Goal: Information Seeking & Learning: Learn about a topic

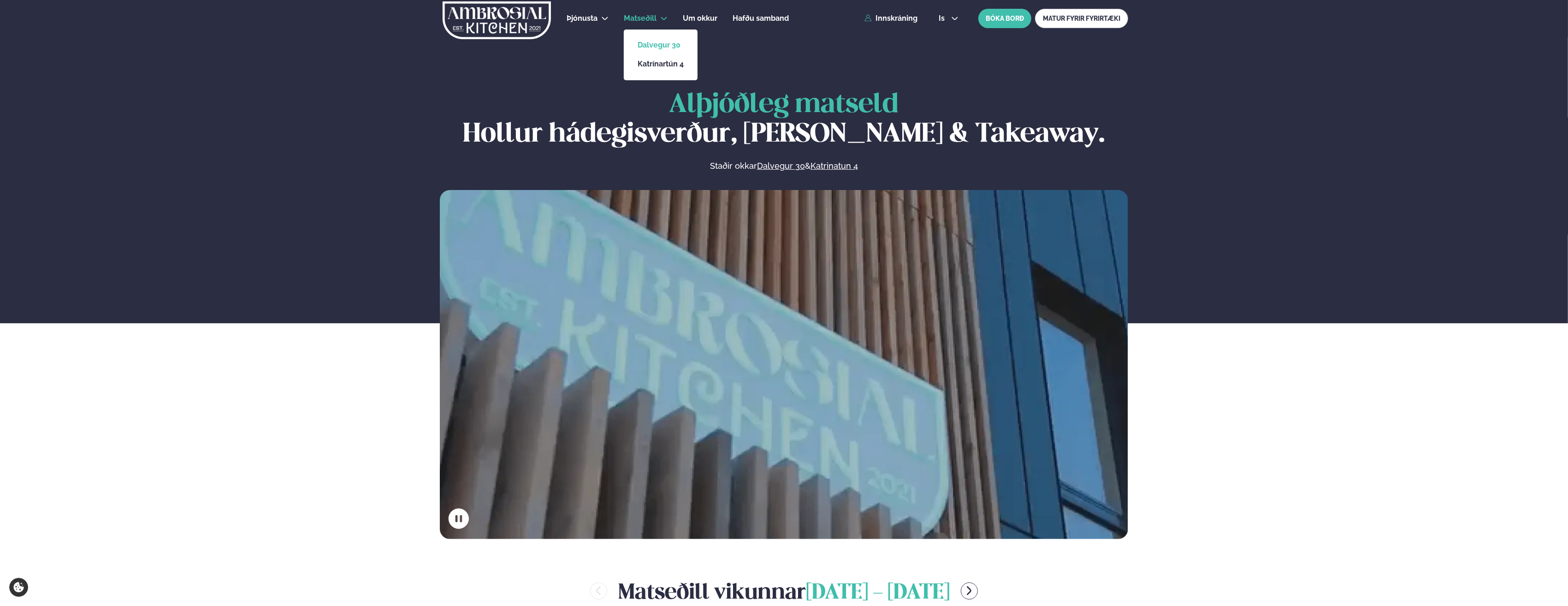
click at [650, 45] on link "Dalvegur 30" at bounding box center [661, 45] width 46 height 8
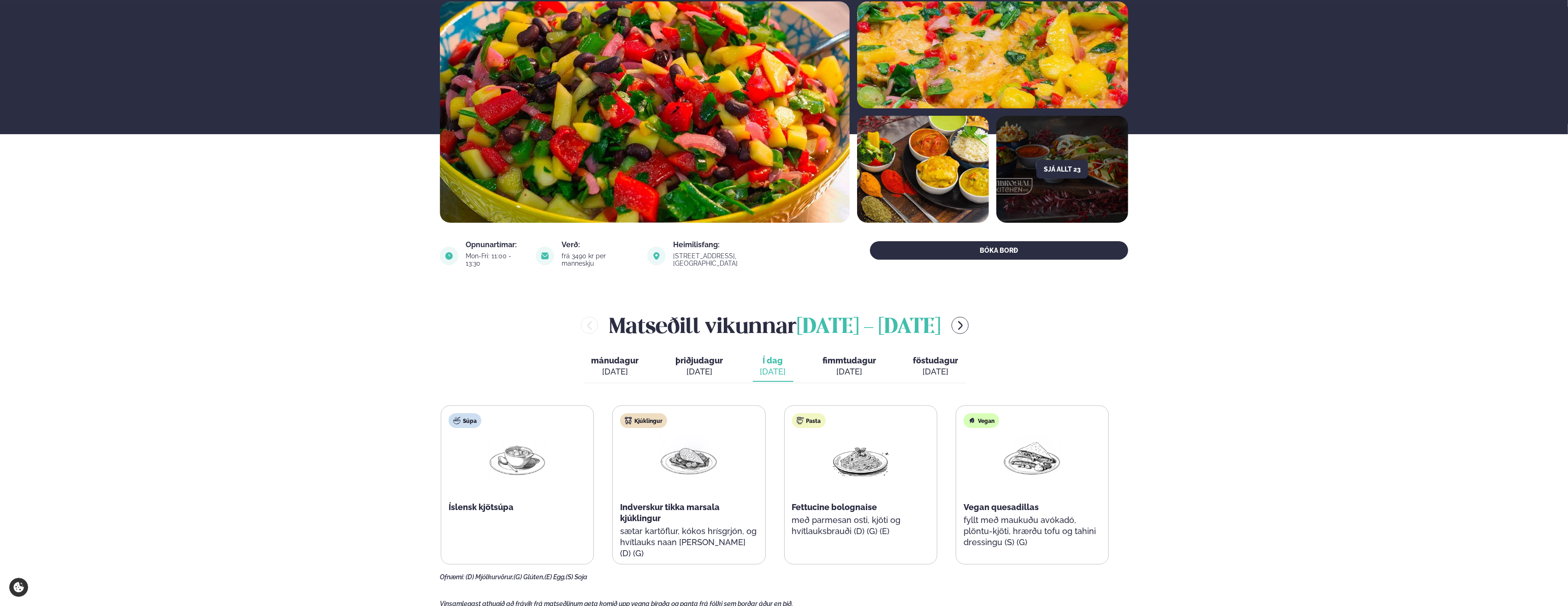
scroll to position [92, 0]
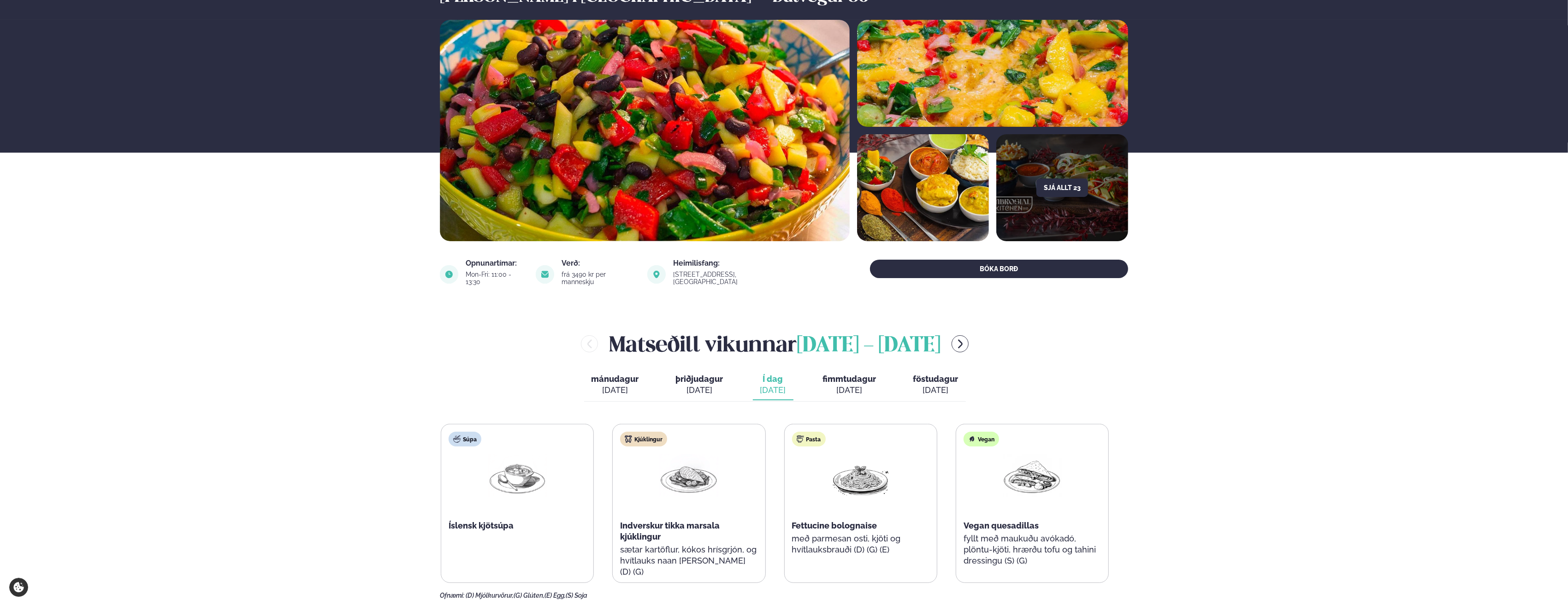
click at [832, 384] on div "[DATE]" at bounding box center [850, 390] width 53 height 11
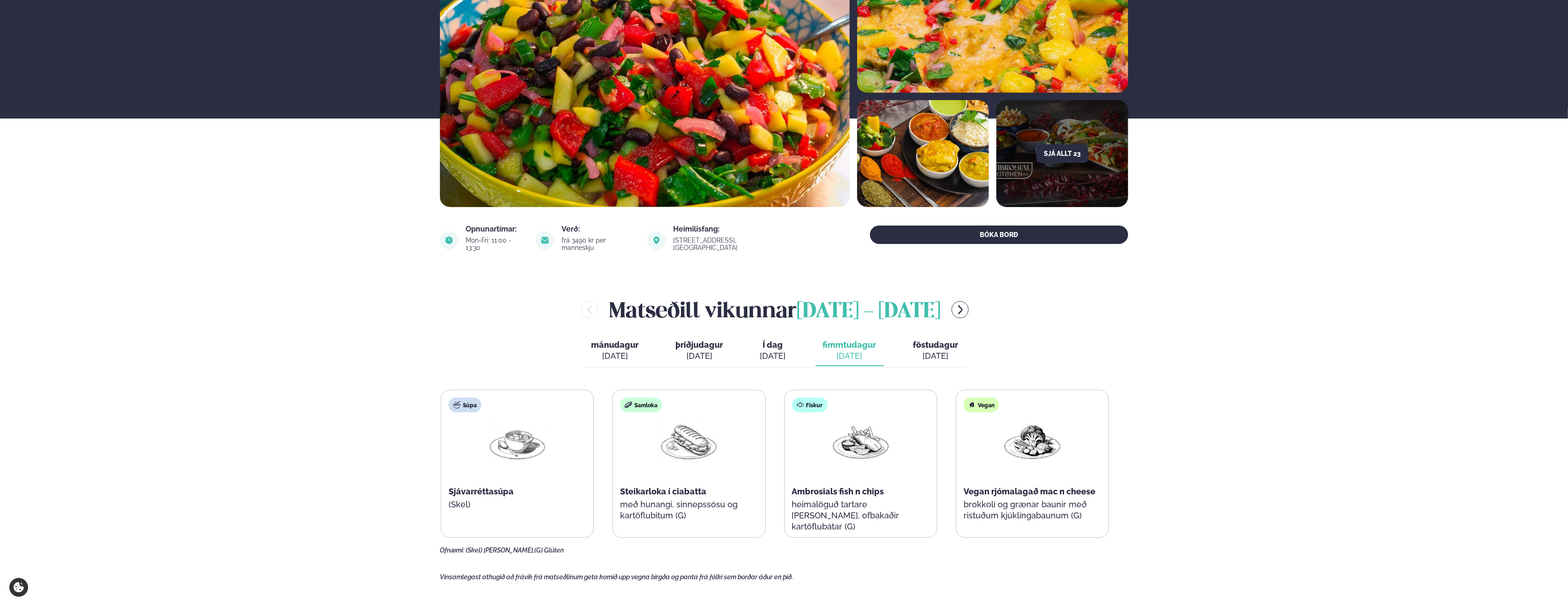
scroll to position [139, 0]
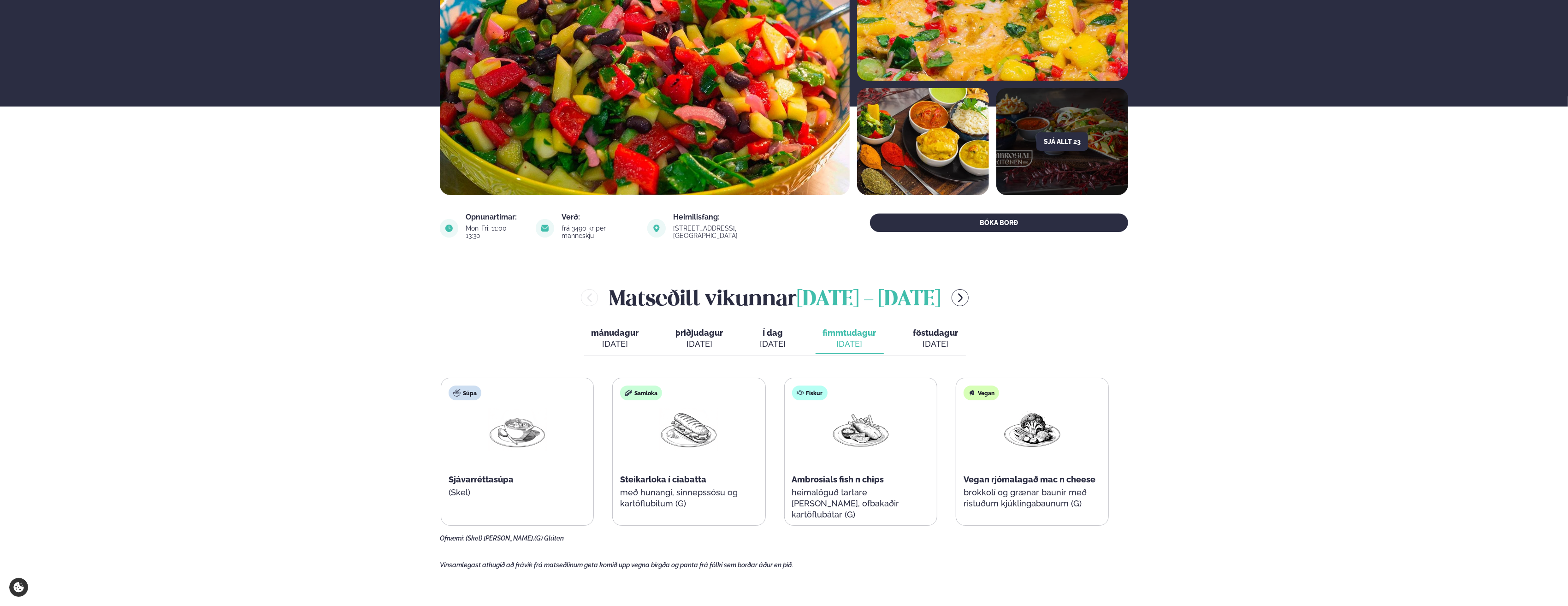
click at [922, 328] on span "föstudagur" at bounding box center [936, 332] width 45 height 10
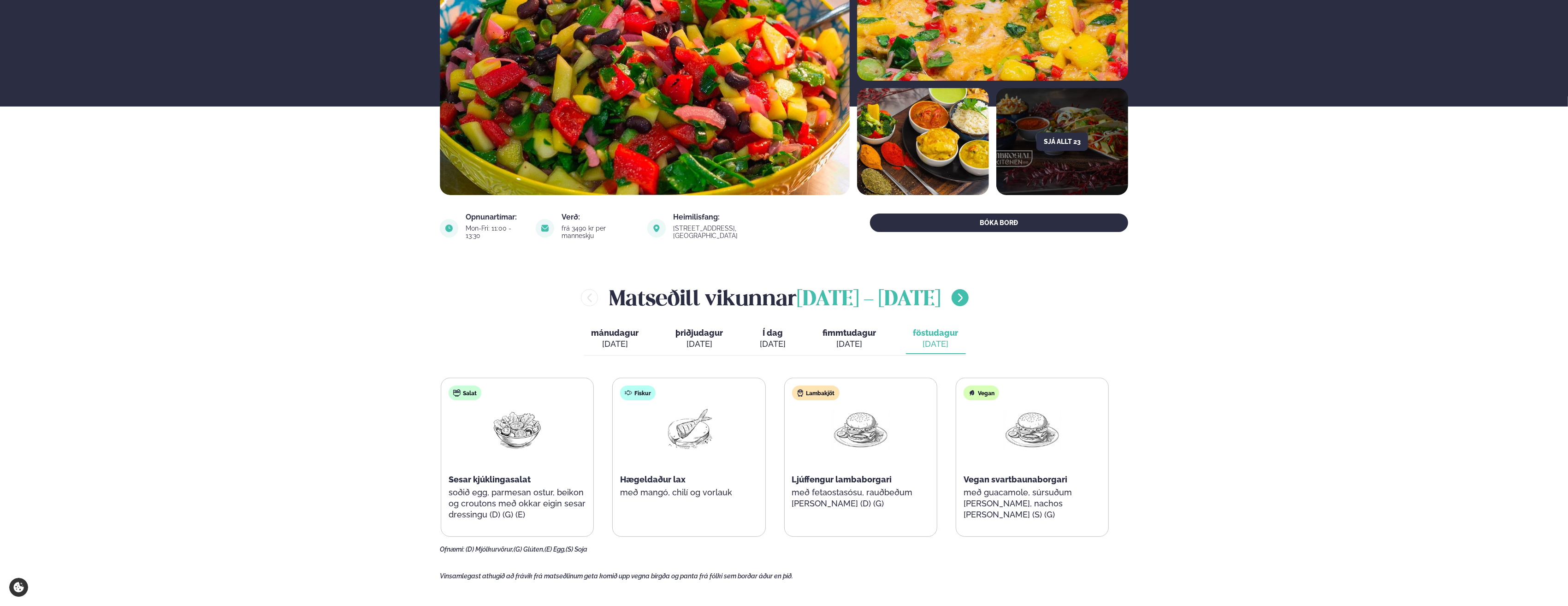
click at [966, 292] on icon "menu-btn-right" at bounding box center [960, 298] width 11 height 11
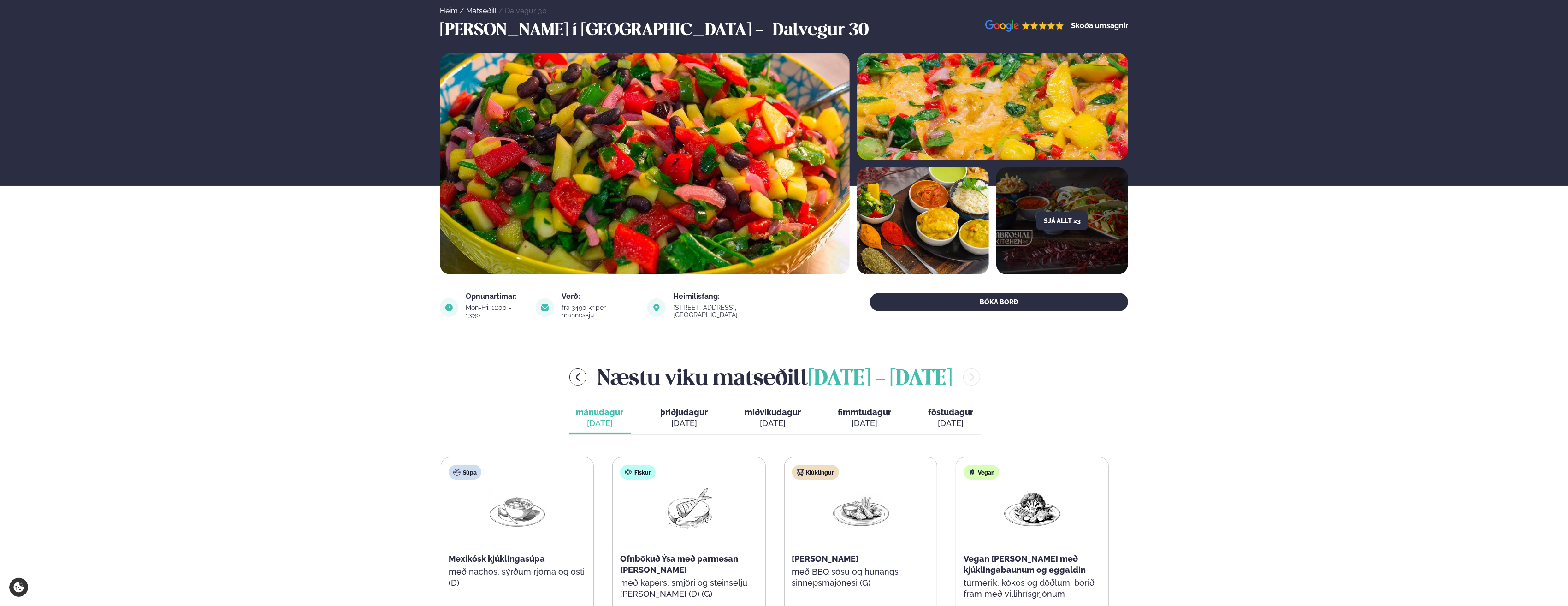
scroll to position [46, 0]
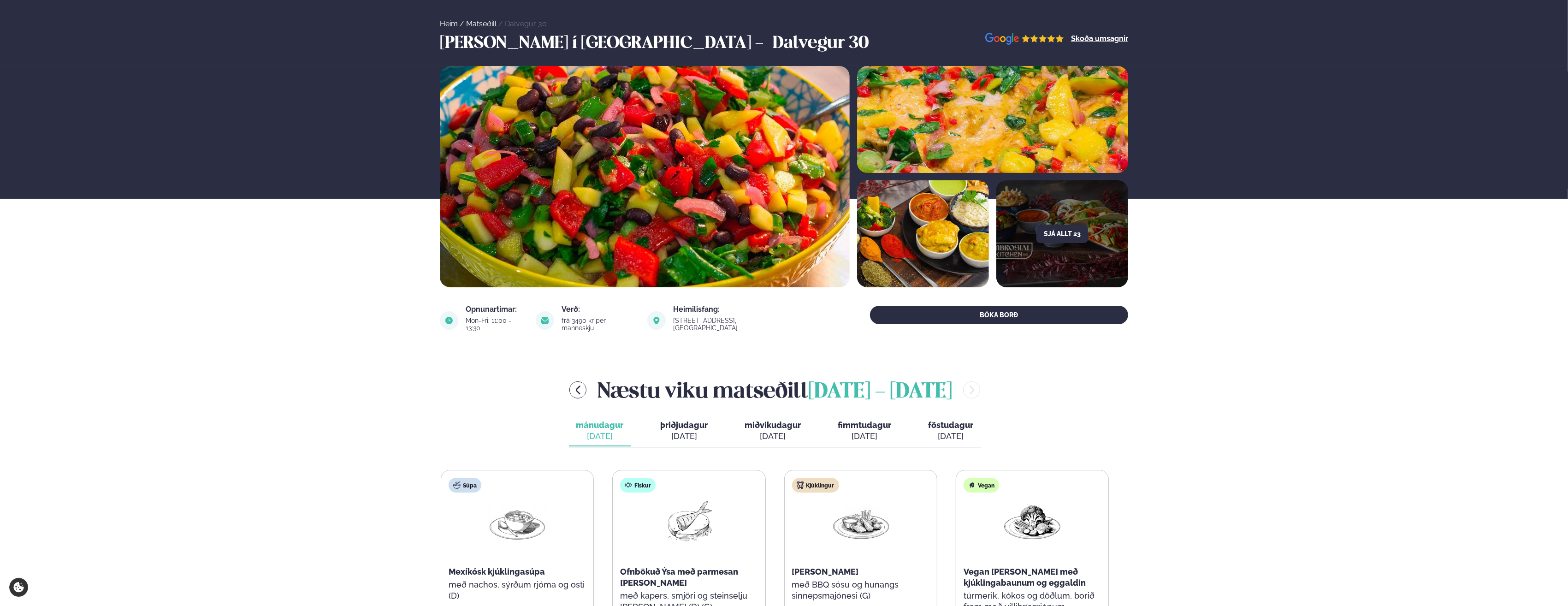
click at [674, 416] on button "þriðjudagur þri. [DATE]" at bounding box center [684, 431] width 62 height 31
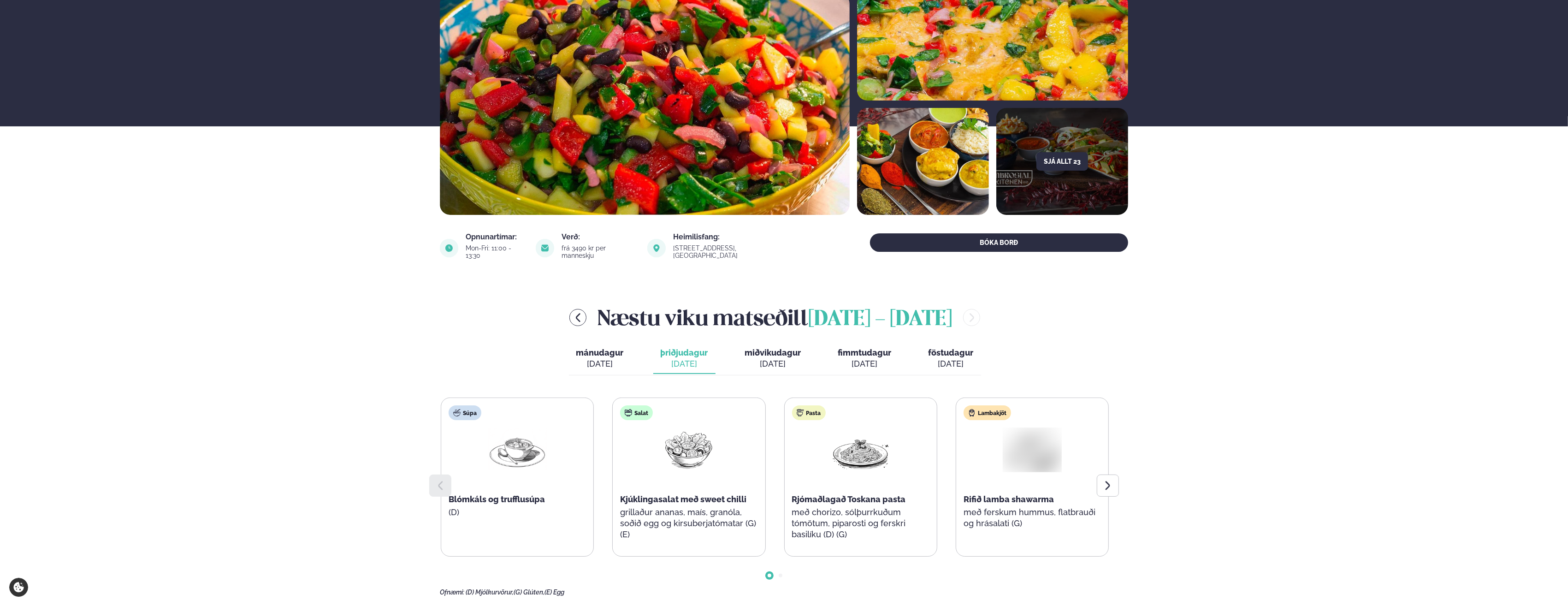
scroll to position [184, 0]
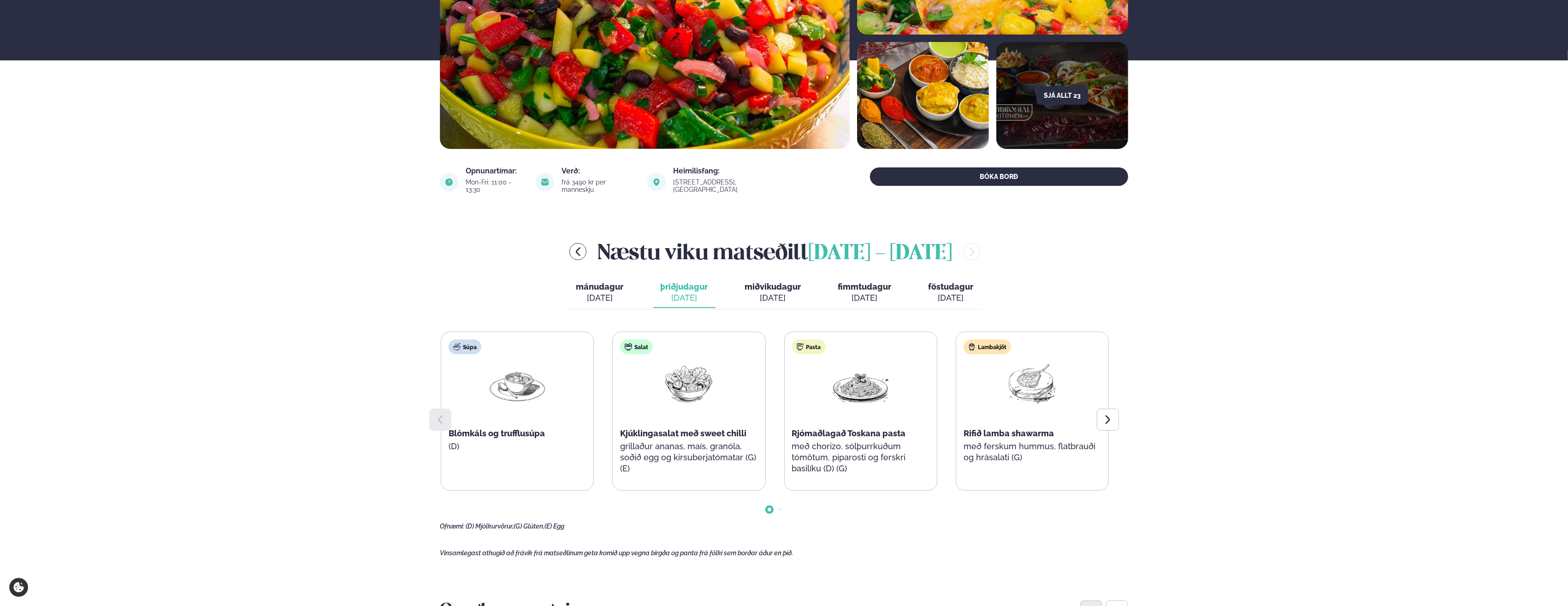
click at [769, 282] on span "miðvikudagur" at bounding box center [773, 287] width 56 height 10
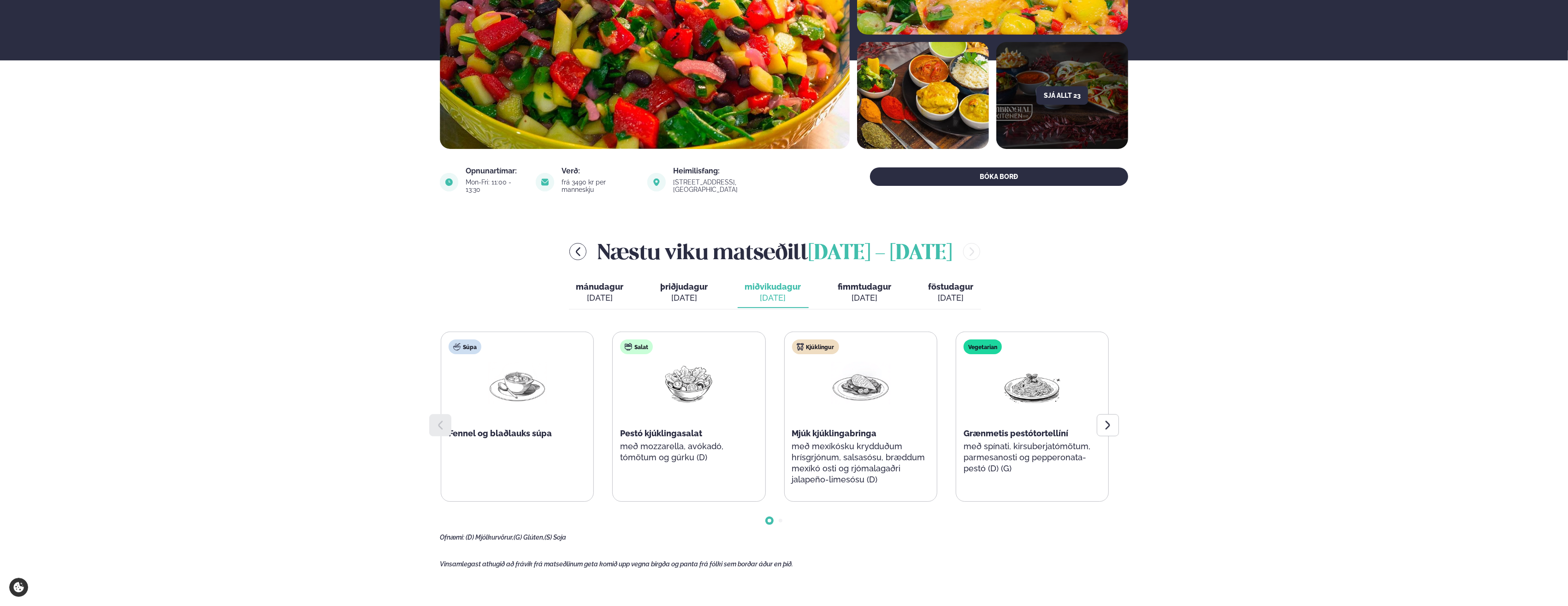
click at [860, 282] on span "fimmtudagur" at bounding box center [865, 287] width 53 height 10
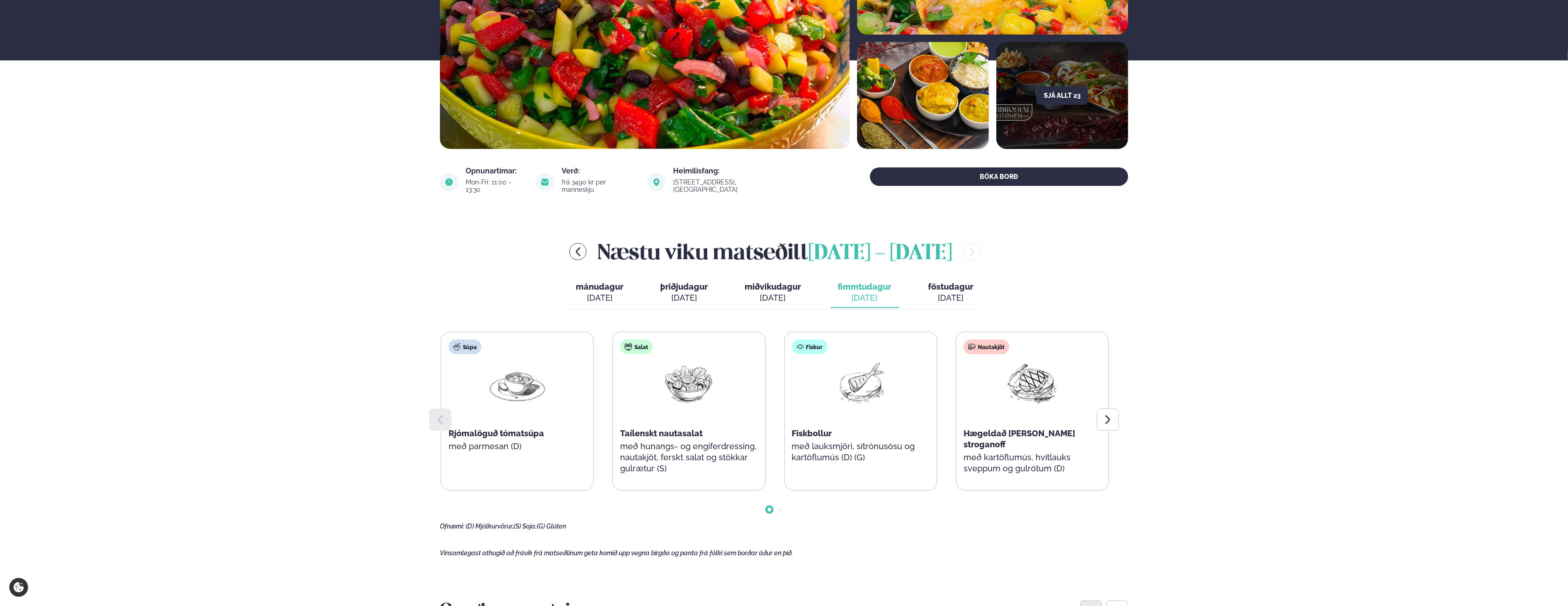
click at [941, 293] on div "[DATE]" at bounding box center [951, 298] width 45 height 11
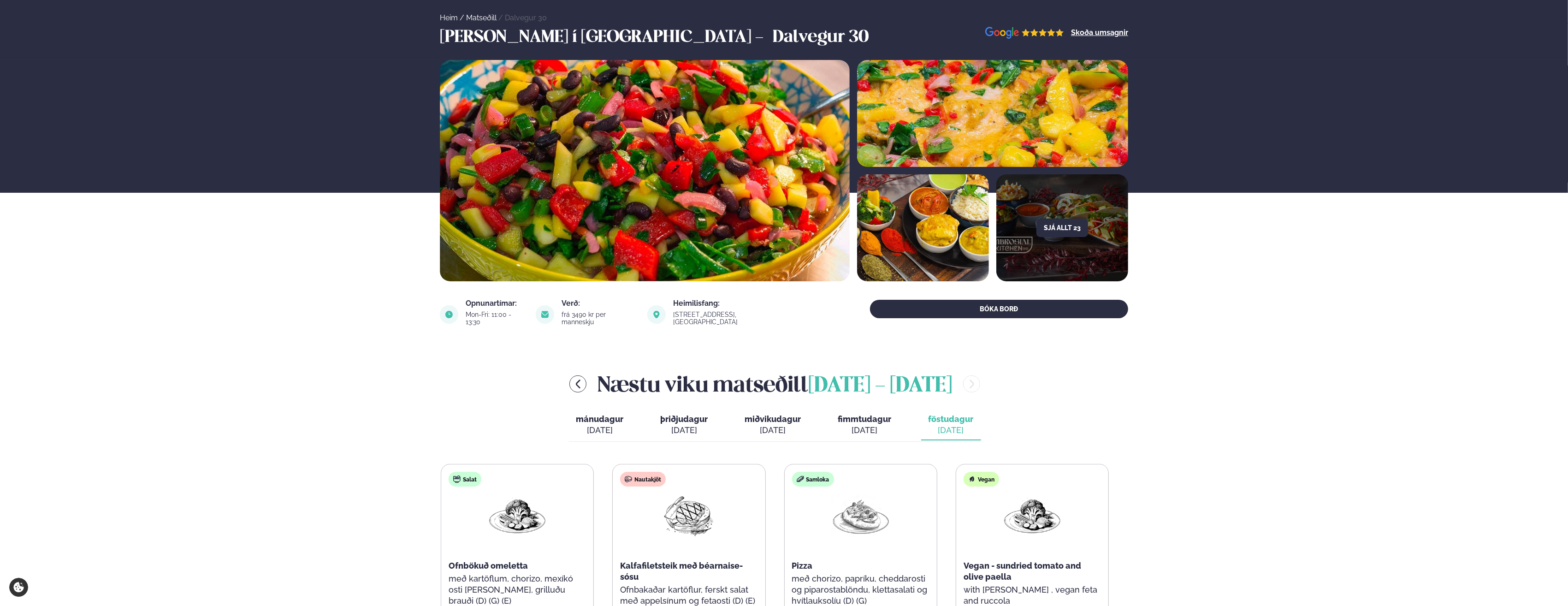
scroll to position [92, 0]
